Goal: Task Accomplishment & Management: Manage account settings

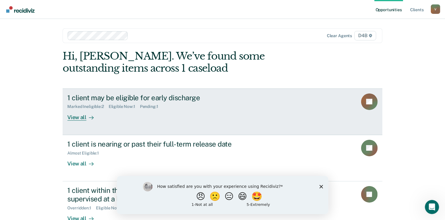
click at [82, 120] on div "View all" at bounding box center [83, 115] width 33 height 12
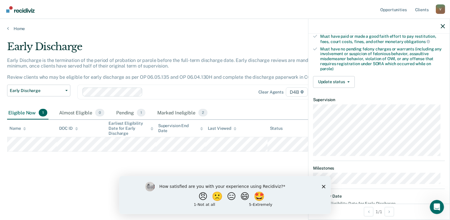
scroll to position [164, 0]
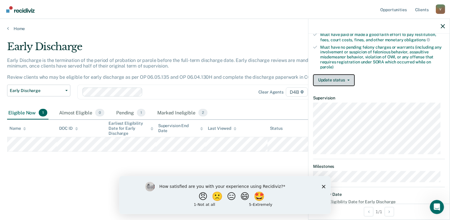
click at [347, 80] on icon "button" at bounding box center [348, 80] width 2 height 1
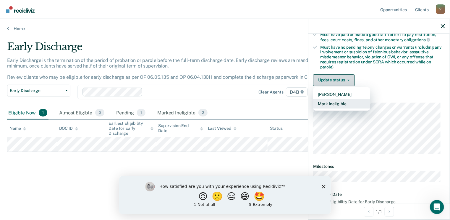
click at [349, 101] on button "Mark Ineligible" at bounding box center [341, 103] width 57 height 9
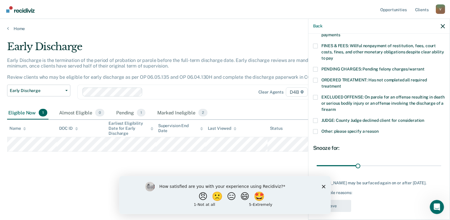
scroll to position [168, 0]
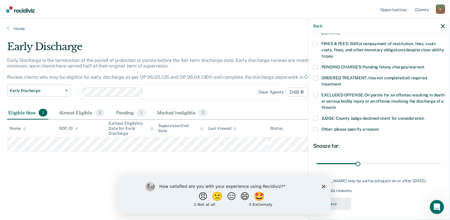
click at [314, 93] on span at bounding box center [315, 95] width 5 height 5
click at [336, 105] on input "EXCLUDED OFFENSE: On parole for an offense resulting in death or serious bodily…" at bounding box center [336, 105] width 0 height 0
click at [315, 93] on span at bounding box center [315, 95] width 5 height 5
click at [336, 105] on input "EXCLUDED OFFENSE: On parole for an offense resulting in death or serious bodily…" at bounding box center [336, 105] width 0 height 0
click at [315, 127] on span at bounding box center [315, 129] width 5 height 5
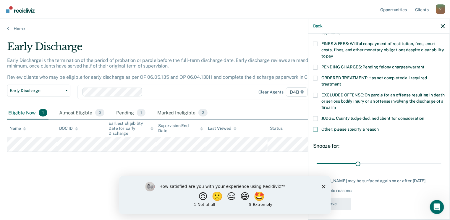
click at [378, 127] on input "Other: please specify a reason" at bounding box center [378, 127] width 0 height 0
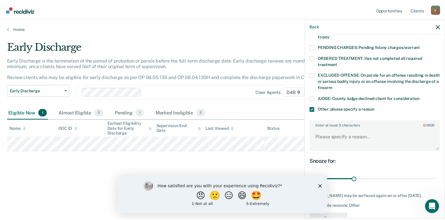
scroll to position [203, 0]
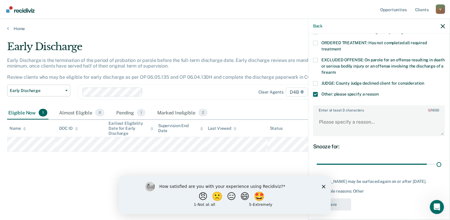
type input "90"
click at [356, 117] on textarea "Enter at least 3 characters 0 / 1600" at bounding box center [378, 125] width 131 height 22
type textarea "paroled from SAI"
click at [323, 187] on polygon "Close survey" at bounding box center [323, 187] width 4 height 4
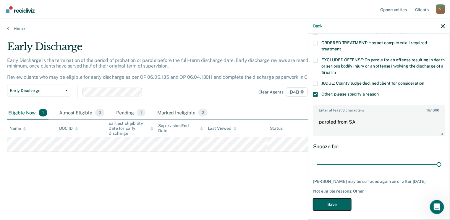
click at [340, 204] on button "Save" at bounding box center [332, 205] width 38 height 12
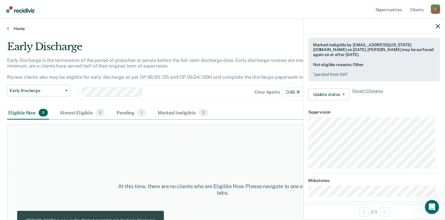
click at [19, 27] on link "Home" at bounding box center [222, 28] width 431 height 5
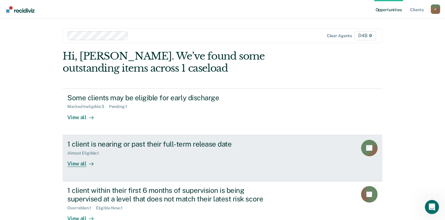
click at [81, 166] on div "View all" at bounding box center [83, 162] width 33 height 12
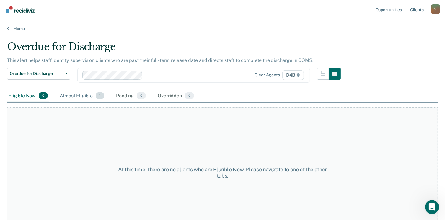
click at [87, 95] on div "Almost Eligible 1" at bounding box center [81, 96] width 47 height 13
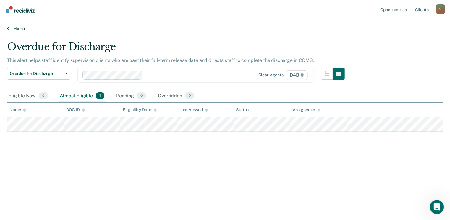
click at [17, 29] on link "Home" at bounding box center [224, 28] width 435 height 5
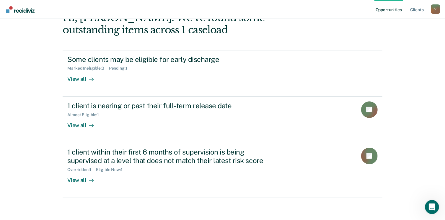
scroll to position [39, 0]
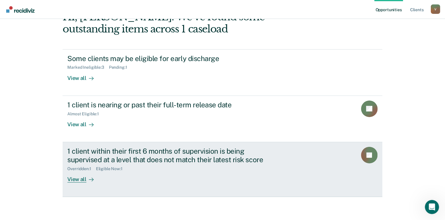
click at [83, 182] on div "View all" at bounding box center [83, 177] width 33 height 12
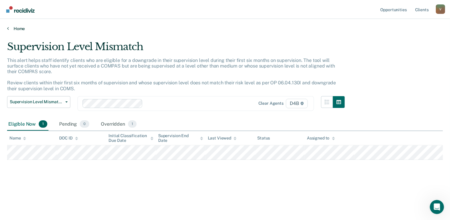
click at [20, 27] on link "Home" at bounding box center [224, 28] width 435 height 5
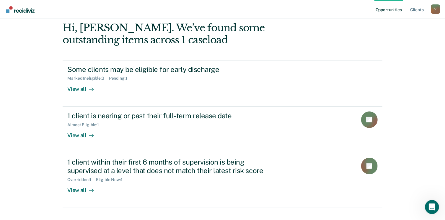
scroll to position [39, 0]
